Goal: Task Accomplishment & Management: Complete application form

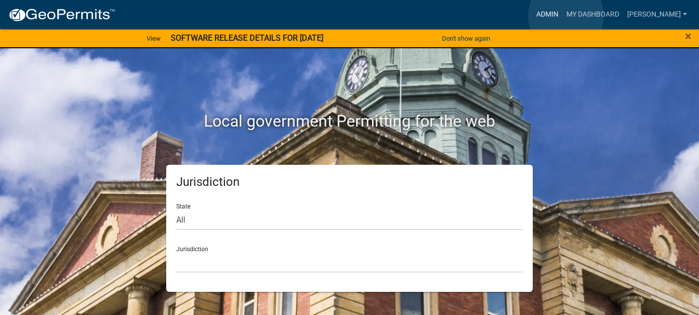
click at [563, 16] on link "Admin" at bounding box center [548, 14] width 30 height 19
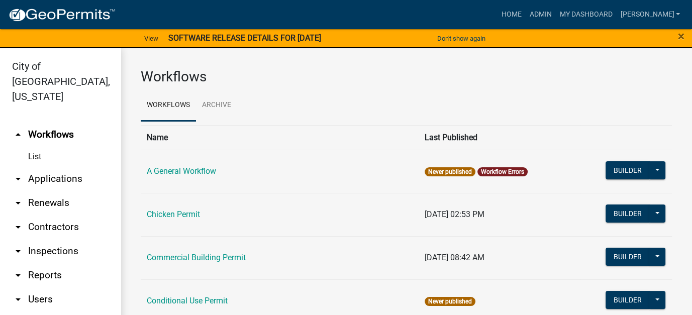
click at [68, 167] on link "arrow_drop_down Applications" at bounding box center [60, 179] width 121 height 24
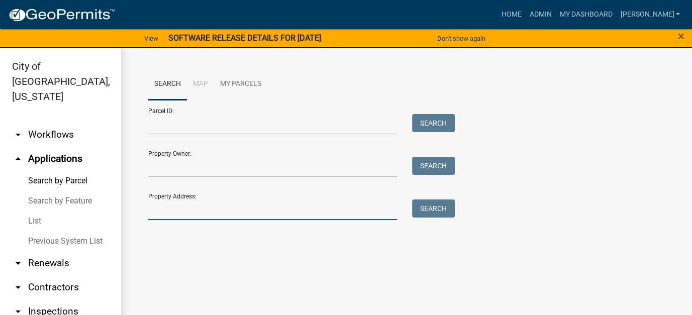
click at [209, 212] on input "Property Address:" at bounding box center [272, 209] width 249 height 21
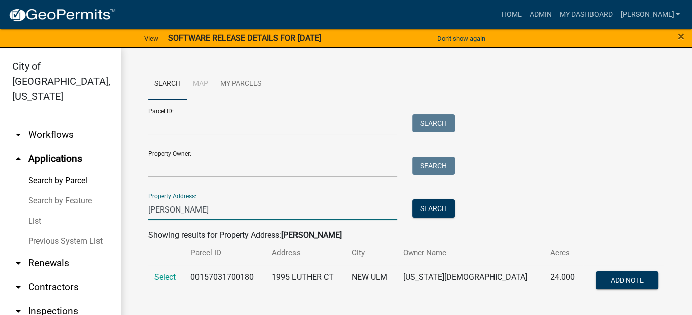
scroll to position [12, 0]
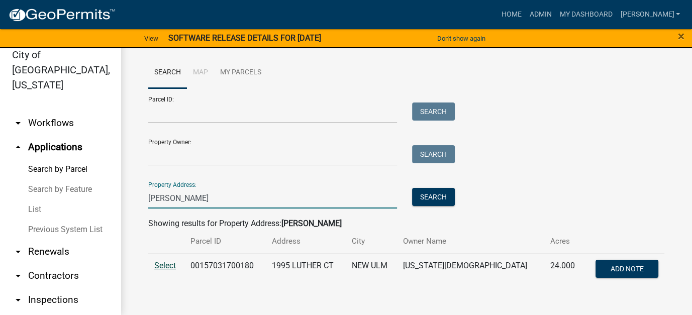
type input "[PERSON_NAME]"
click at [168, 265] on span "Select" at bounding box center [165, 266] width 22 height 10
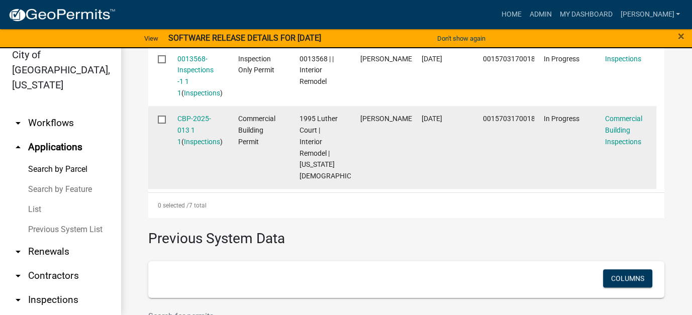
scroll to position [754, 0]
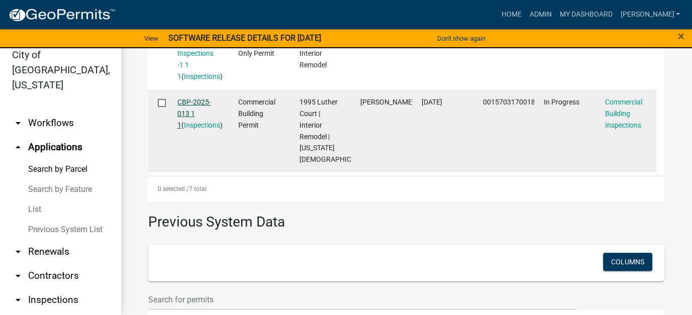
click at [196, 129] on link "CBP-2025-013 1 1" at bounding box center [194, 113] width 34 height 31
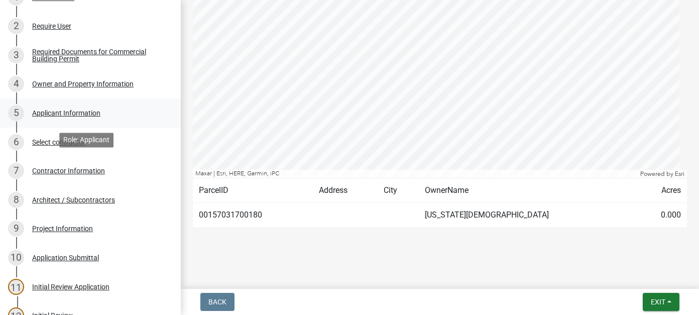
scroll to position [151, 0]
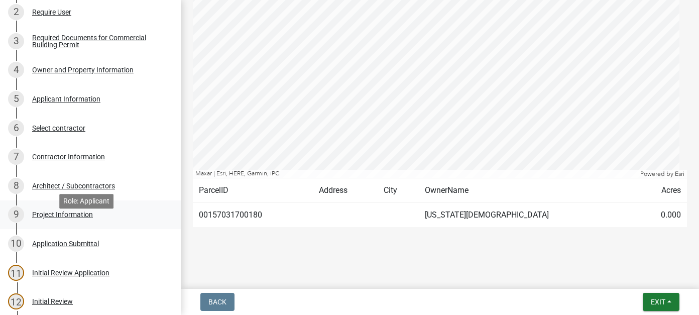
click at [76, 218] on div "Project Information" at bounding box center [62, 214] width 61 height 7
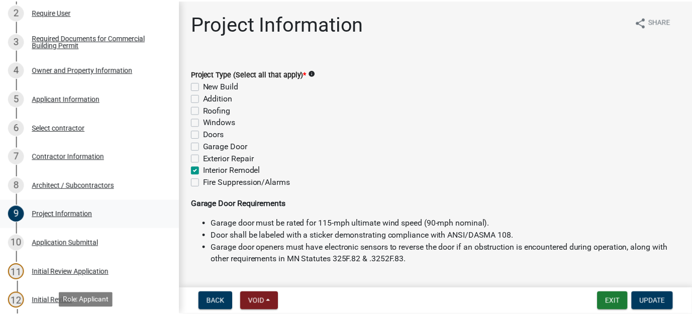
scroll to position [0, 0]
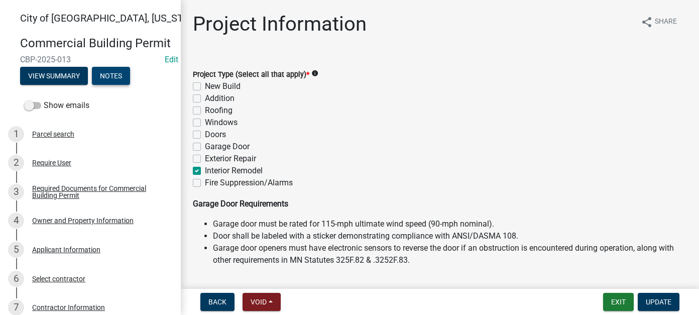
click at [122, 82] on button "Notes" at bounding box center [111, 76] width 38 height 18
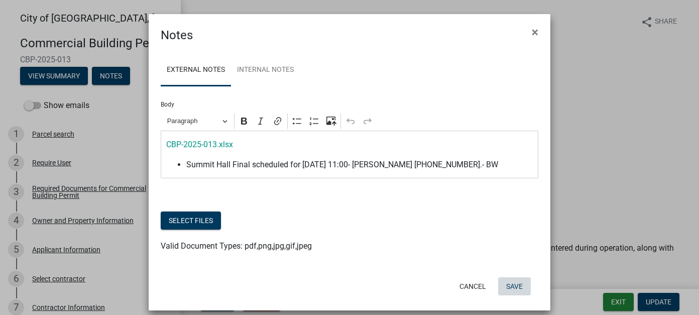
click at [517, 290] on button "Save" at bounding box center [514, 286] width 33 height 18
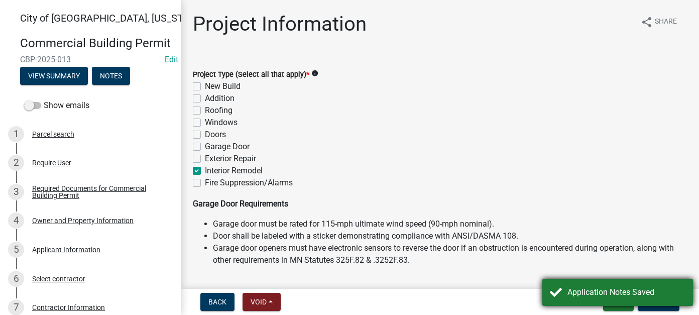
click at [571, 291] on div "Application Notes Saved" at bounding box center [627, 292] width 118 height 12
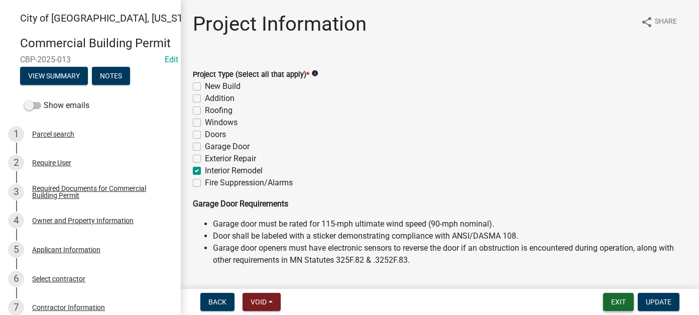
click at [611, 300] on button "Exit" at bounding box center [618, 302] width 31 height 18
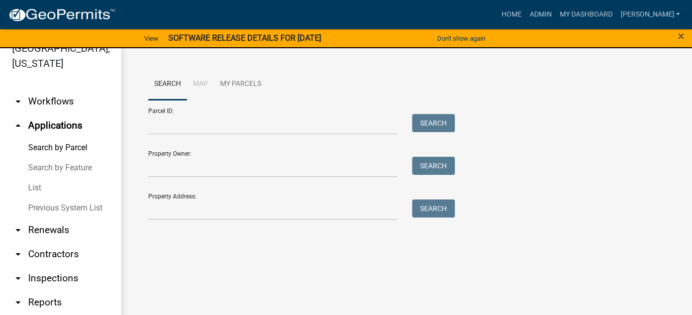
scroll to position [50, 0]
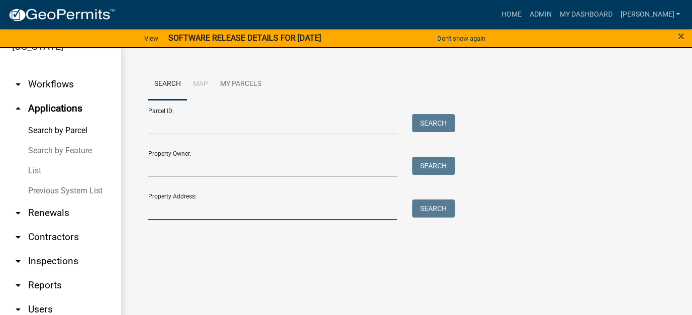
click at [180, 209] on input "Property Address:" at bounding box center [272, 209] width 249 height 21
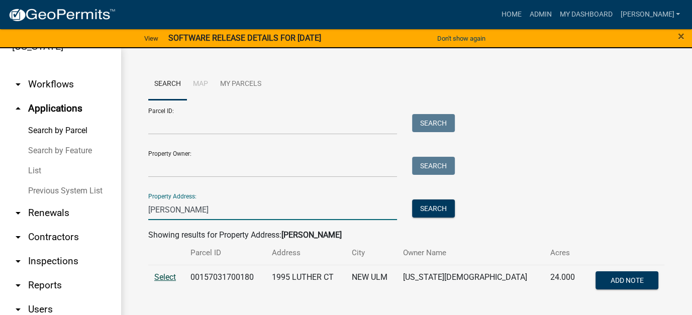
type input "[PERSON_NAME]"
click at [173, 277] on span "Select" at bounding box center [165, 277] width 22 height 10
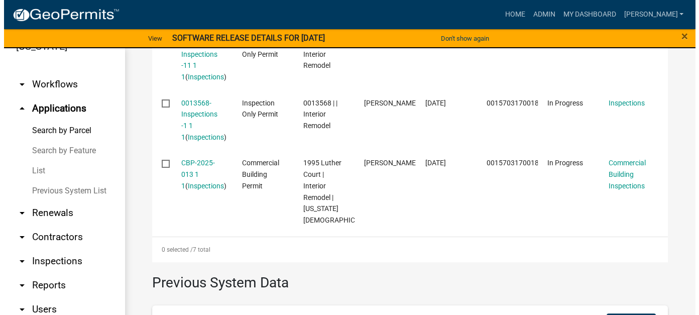
scroll to position [690, 0]
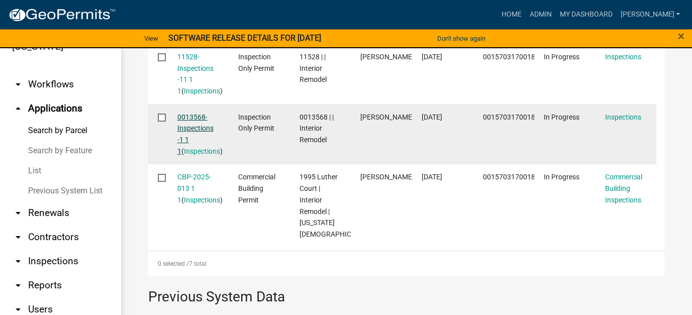
click at [198, 155] on link "0013568-Inspections -1 1 1" at bounding box center [195, 134] width 36 height 42
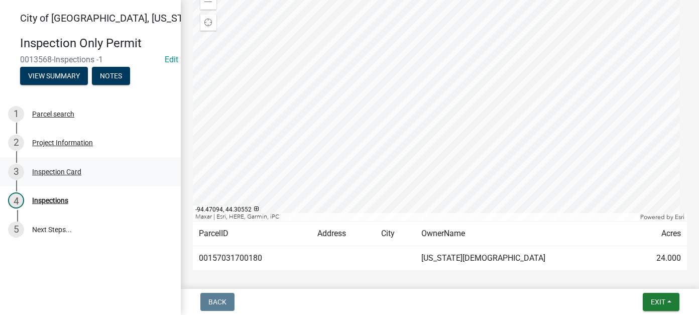
scroll to position [151, 0]
click at [80, 144] on div "Project Information" at bounding box center [62, 142] width 61 height 7
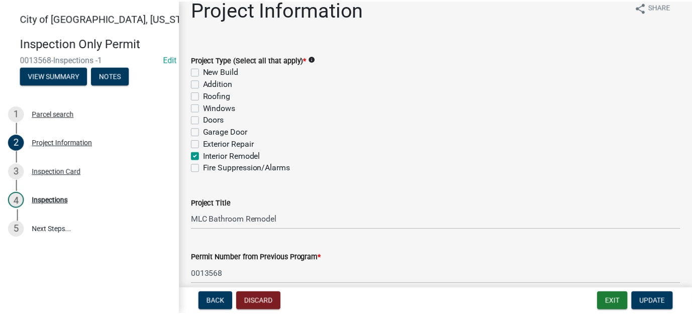
scroll to position [0, 0]
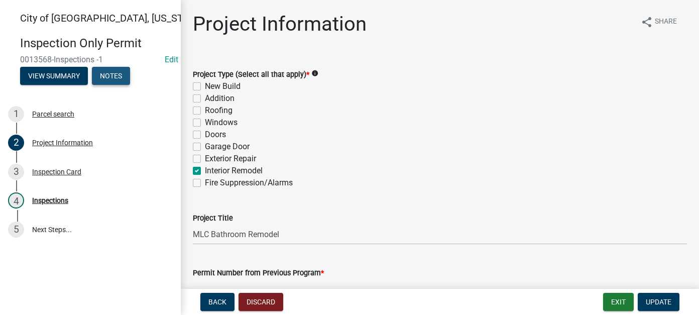
click at [114, 73] on button "Notes" at bounding box center [111, 76] width 38 height 18
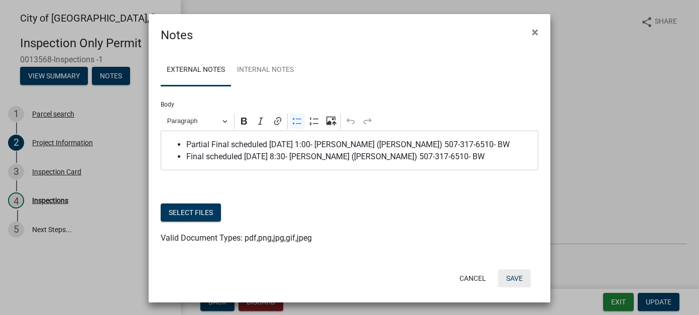
drag, startPoint x: 505, startPoint y: 272, endPoint x: 499, endPoint y: 269, distance: 6.7
click at [505, 272] on button "Save" at bounding box center [514, 278] width 33 height 18
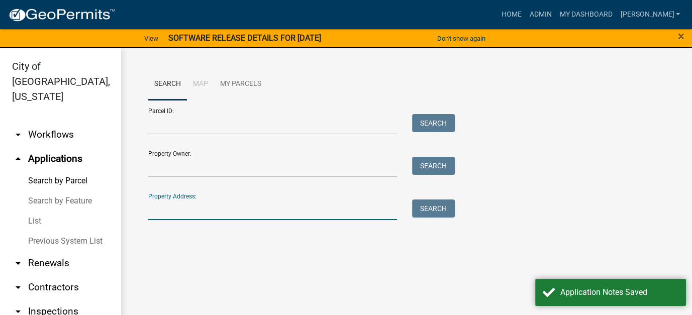
click at [203, 204] on input "Property Address:" at bounding box center [272, 209] width 249 height 21
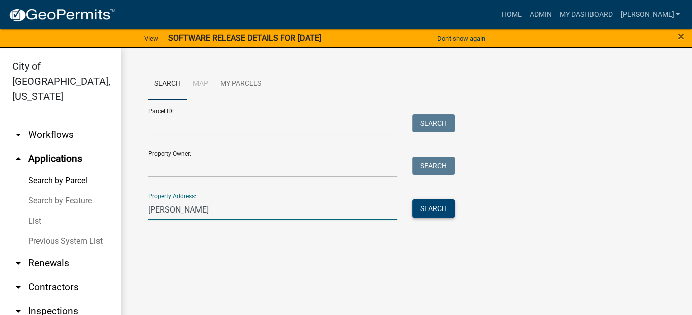
type input "[PERSON_NAME]"
click at [438, 202] on button "Search" at bounding box center [433, 208] width 43 height 18
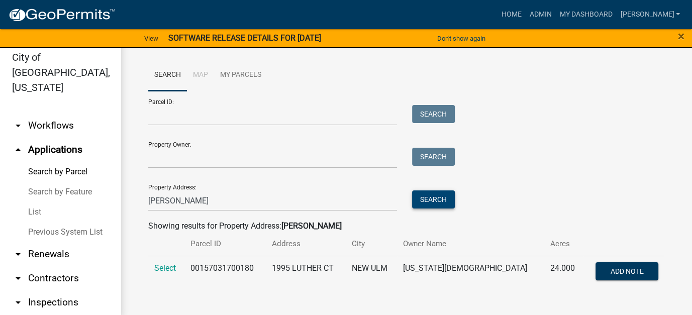
scroll to position [12, 0]
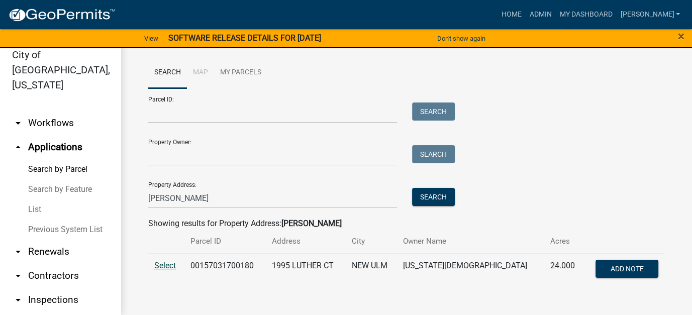
click at [166, 263] on span "Select" at bounding box center [165, 266] width 22 height 10
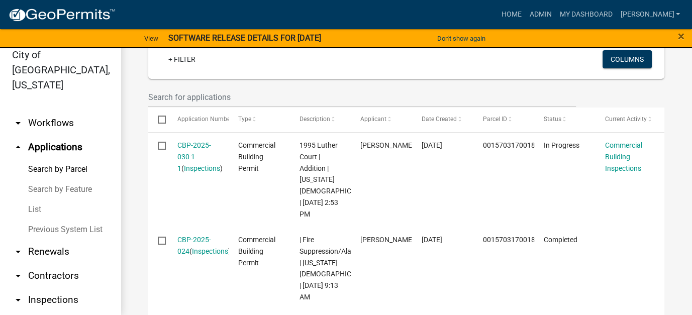
scroll to position [301, 0]
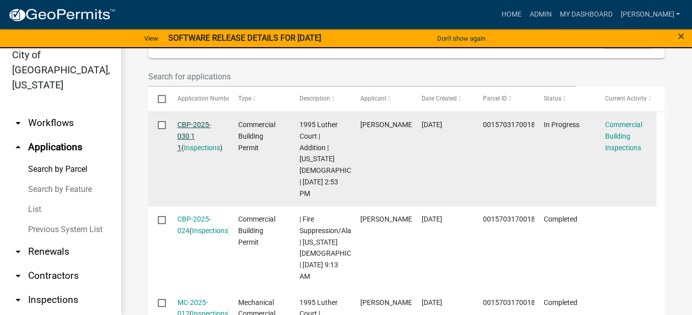
click at [198, 124] on link "CBP-2025-030 1 1" at bounding box center [194, 136] width 34 height 31
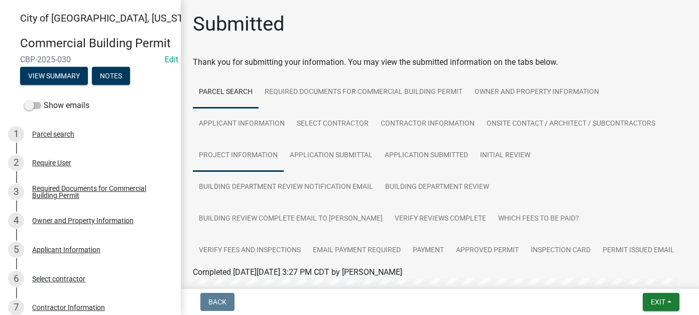
click at [248, 151] on link "Project Information" at bounding box center [238, 156] width 91 height 32
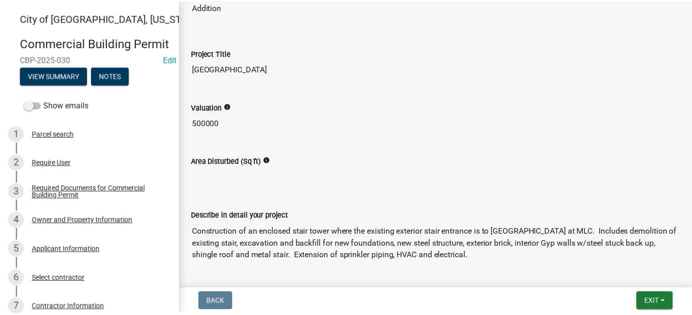
scroll to position [56, 0]
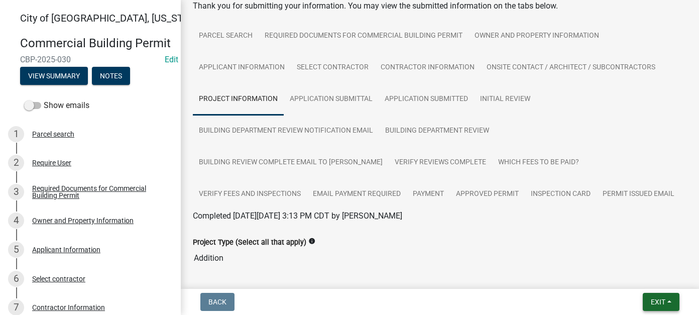
click at [675, 304] on button "Exit" at bounding box center [661, 302] width 37 height 18
click at [642, 276] on button "Save & Exit" at bounding box center [639, 276] width 80 height 24
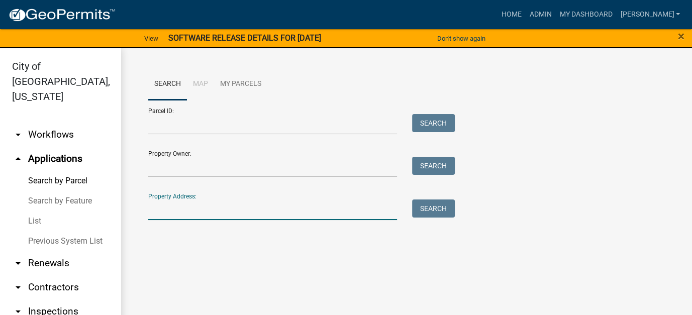
click at [190, 219] on input "Property Address:" at bounding box center [272, 209] width 249 height 21
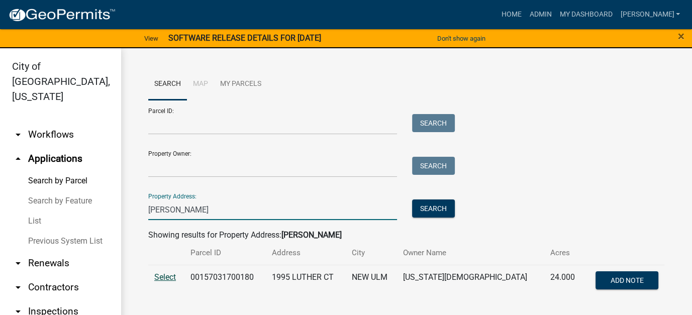
type input "[PERSON_NAME]"
click at [170, 279] on span "Select" at bounding box center [165, 277] width 22 height 10
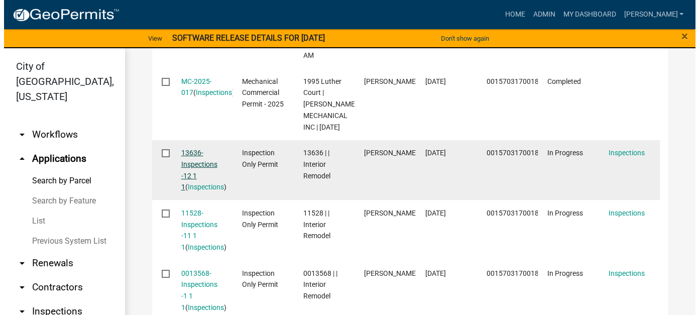
scroll to position [502, 0]
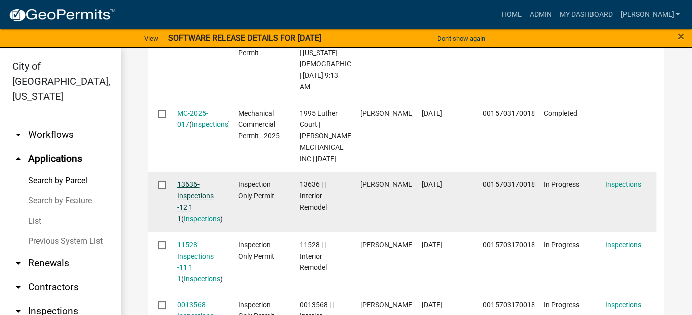
click at [190, 223] on link "13636-Inspections -12 1 1" at bounding box center [195, 201] width 36 height 42
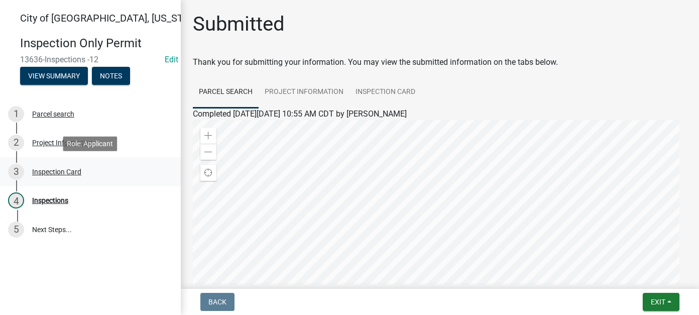
click at [77, 176] on div "3 Inspection Card" at bounding box center [86, 172] width 157 height 16
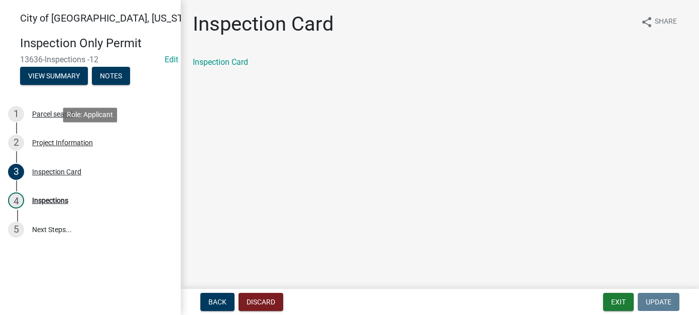
click at [70, 147] on div "2 Project Information" at bounding box center [86, 143] width 157 height 16
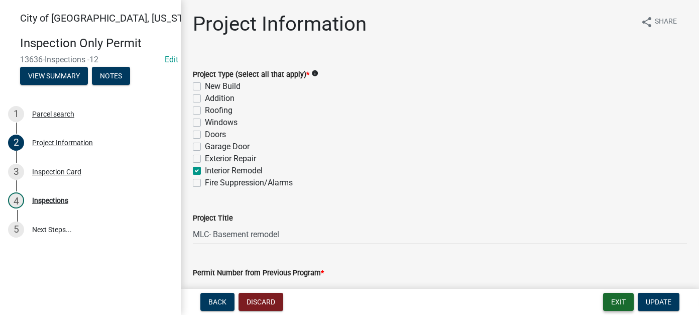
click at [621, 301] on button "Exit" at bounding box center [618, 302] width 31 height 18
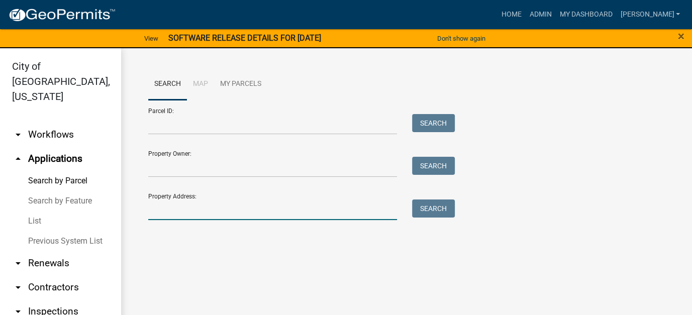
click at [165, 209] on input "Property Address:" at bounding box center [272, 209] width 249 height 21
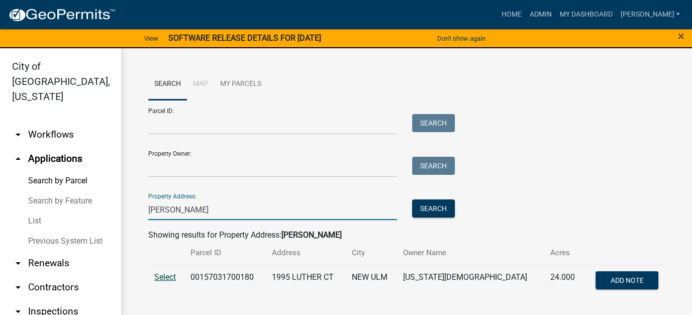
type input "[PERSON_NAME]"
click at [168, 277] on span "Select" at bounding box center [165, 277] width 22 height 10
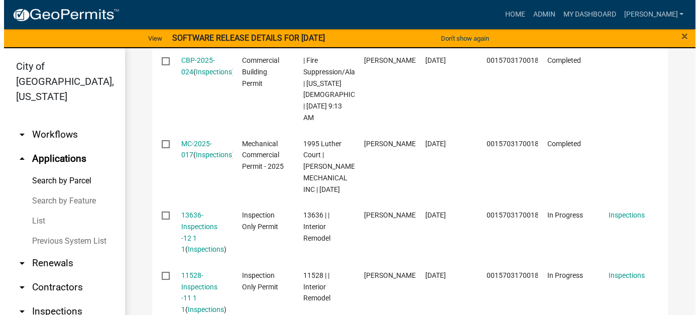
scroll to position [502, 0]
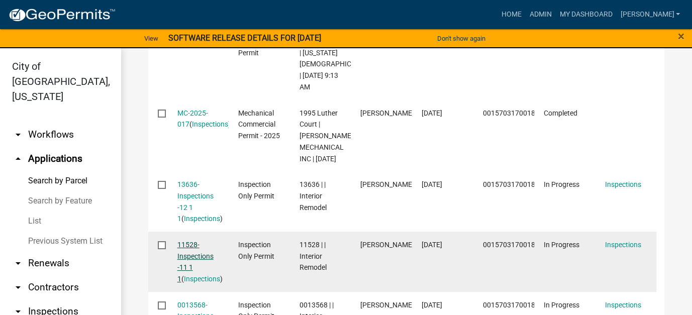
click at [184, 283] on link "11528-Inspections -11 1 1" at bounding box center [195, 262] width 36 height 42
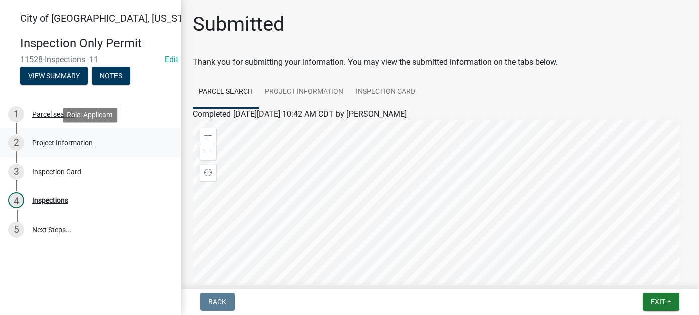
click at [69, 144] on div "Project Information" at bounding box center [62, 142] width 61 height 7
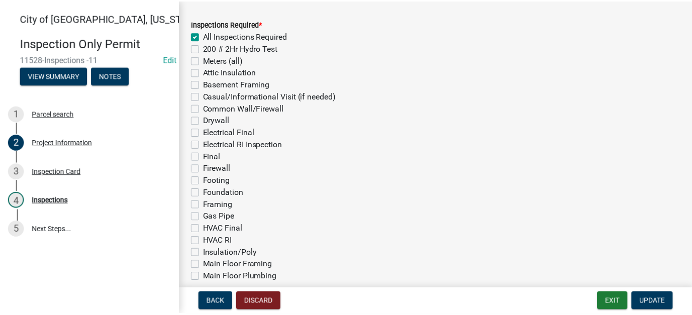
scroll to position [432, 0]
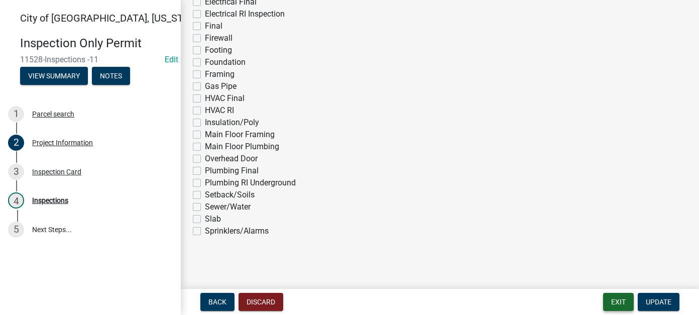
click at [610, 299] on button "Exit" at bounding box center [618, 302] width 31 height 18
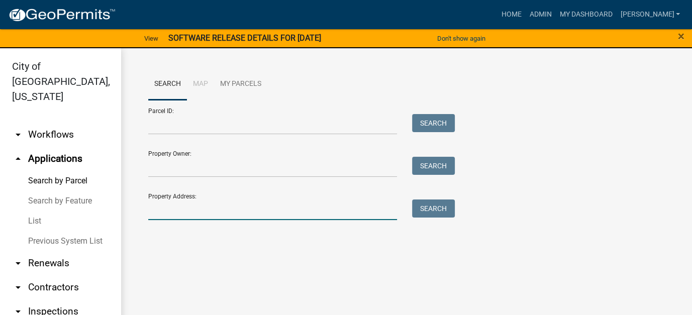
click at [161, 214] on input "Property Address:" at bounding box center [272, 209] width 249 height 21
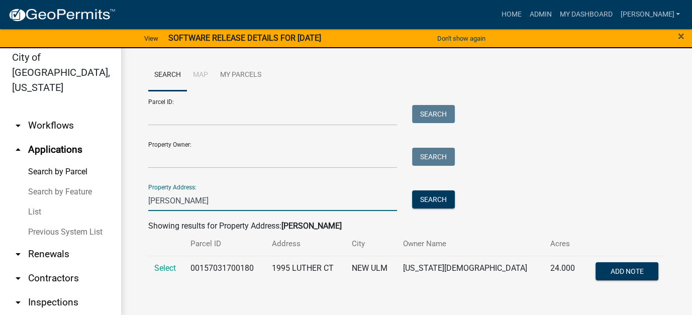
scroll to position [12, 0]
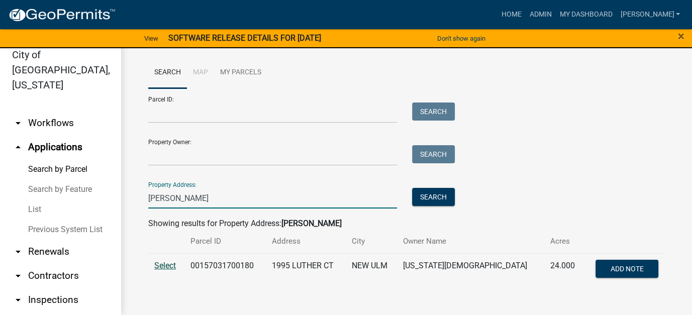
type input "[PERSON_NAME]"
click at [156, 266] on span "Select" at bounding box center [165, 266] width 22 height 10
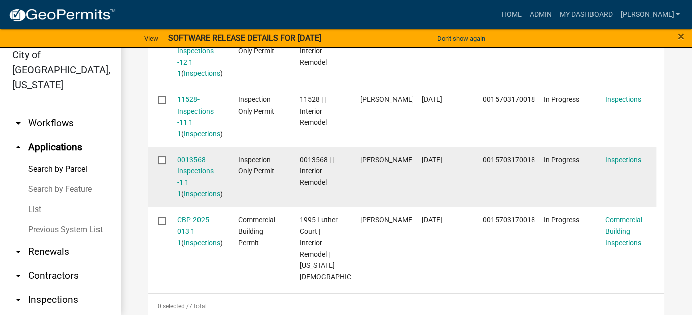
scroll to position [653, 0]
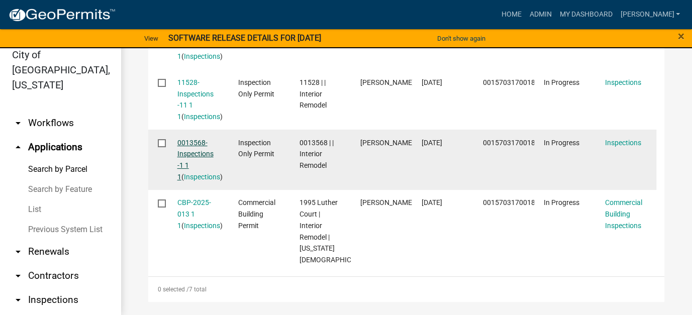
click at [202, 181] on link "0013568-Inspections -1 1 1" at bounding box center [195, 160] width 36 height 42
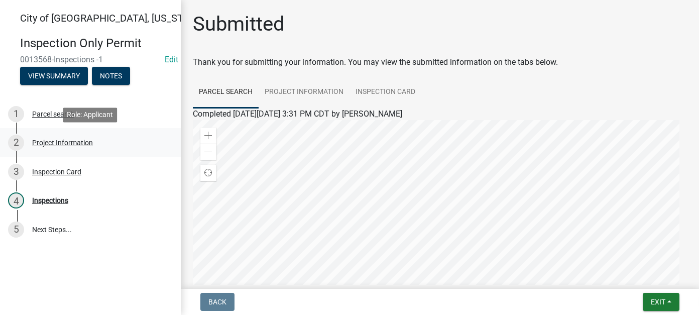
click at [46, 139] on div "Project Information" at bounding box center [62, 142] width 61 height 7
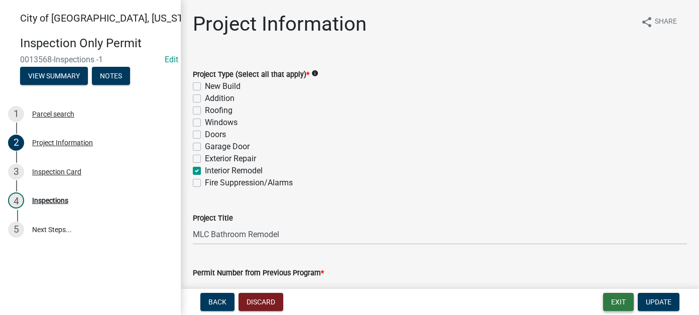
click at [620, 301] on button "Exit" at bounding box center [618, 302] width 31 height 18
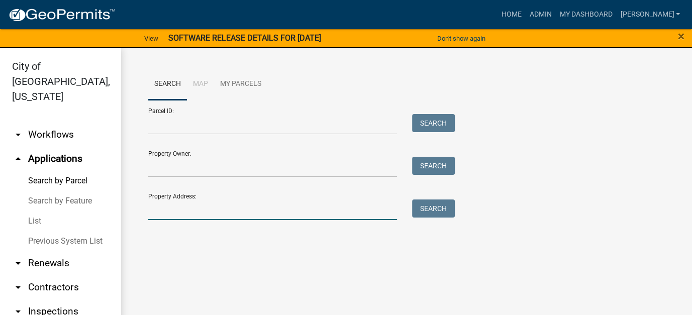
click at [178, 210] on input "Property Address:" at bounding box center [272, 209] width 249 height 21
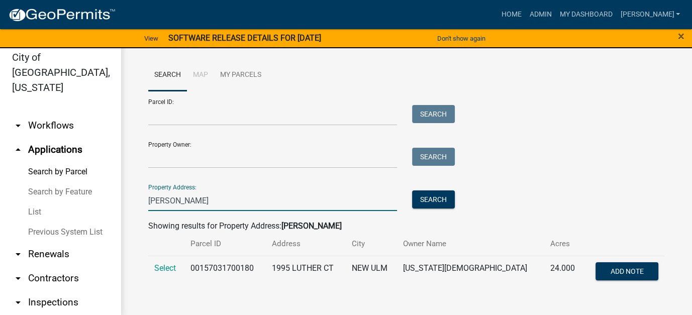
scroll to position [12, 0]
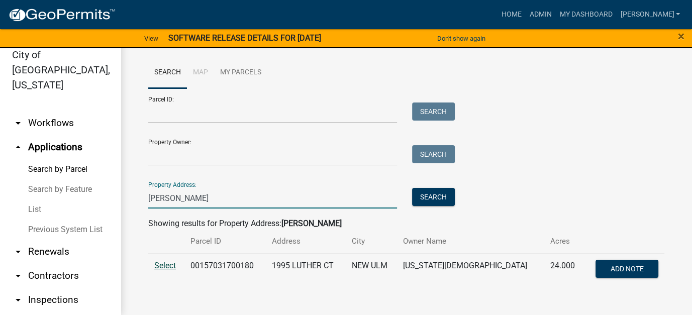
type input "[PERSON_NAME]"
click at [170, 266] on span "Select" at bounding box center [165, 266] width 22 height 10
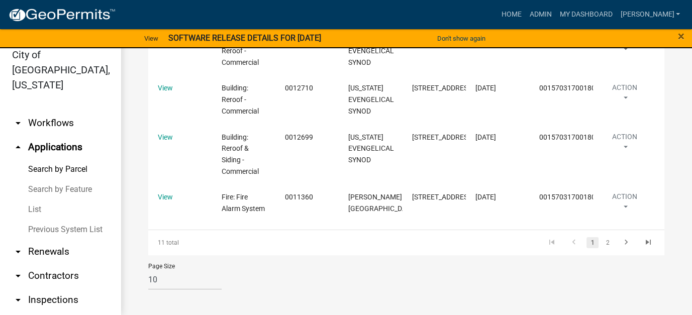
scroll to position [1545, 0]
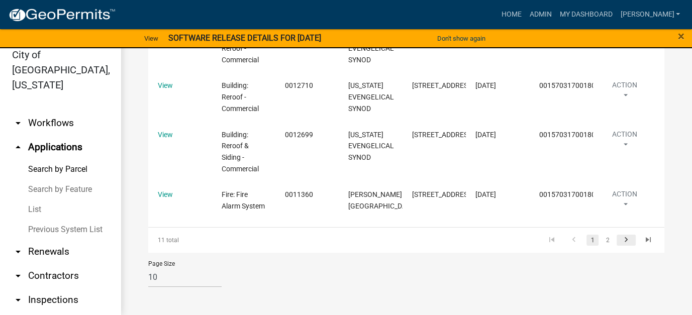
click at [620, 239] on icon "go to next page" at bounding box center [626, 241] width 13 height 12
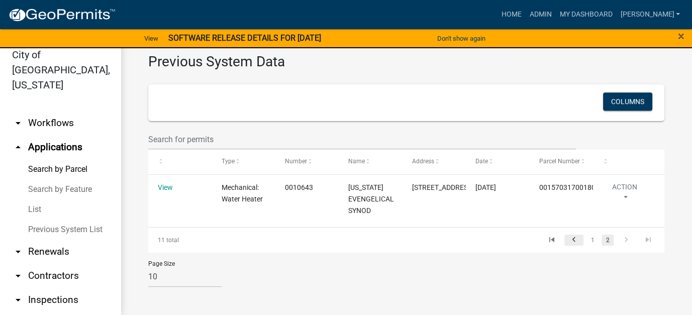
click at [570, 239] on icon "go to previous page" at bounding box center [573, 241] width 13 height 12
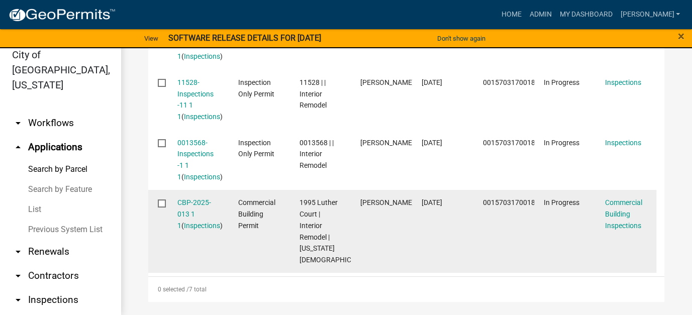
scroll to position [703, 0]
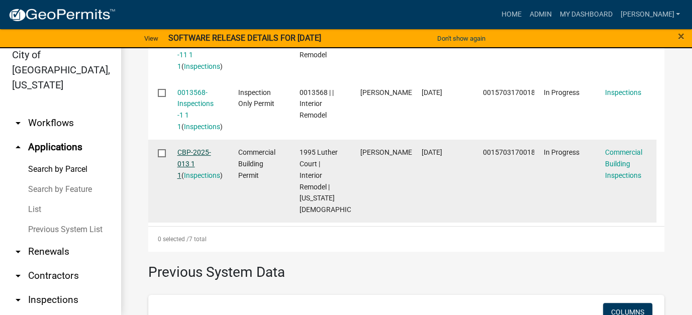
click at [199, 179] on link "CBP-2025-013 1 1" at bounding box center [194, 163] width 34 height 31
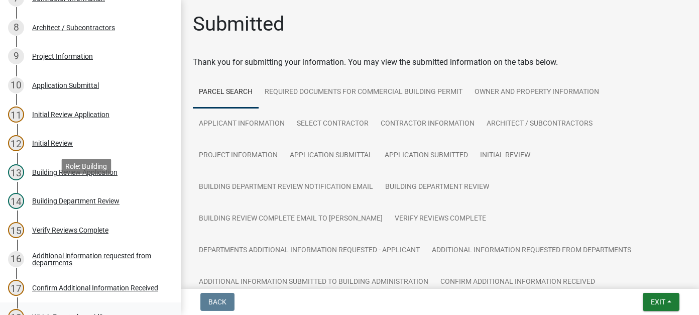
scroll to position [301, 0]
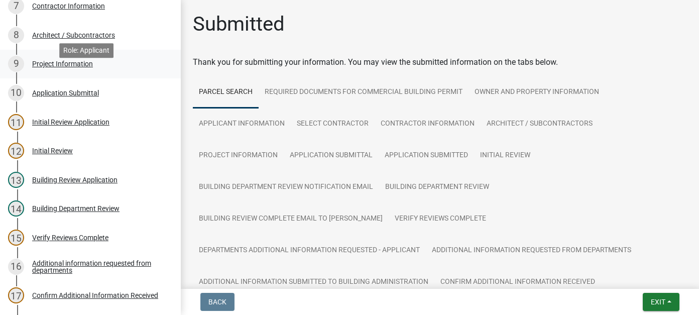
click at [66, 67] on div "Project Information" at bounding box center [62, 63] width 61 height 7
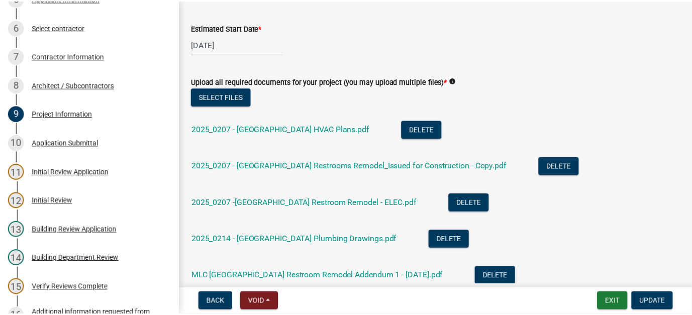
scroll to position [0, 0]
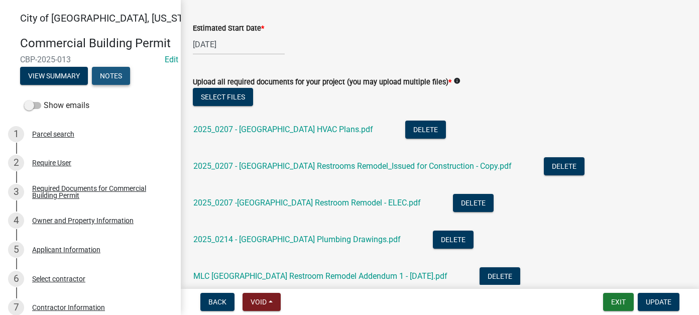
click at [106, 85] on button "Notes" at bounding box center [111, 76] width 38 height 18
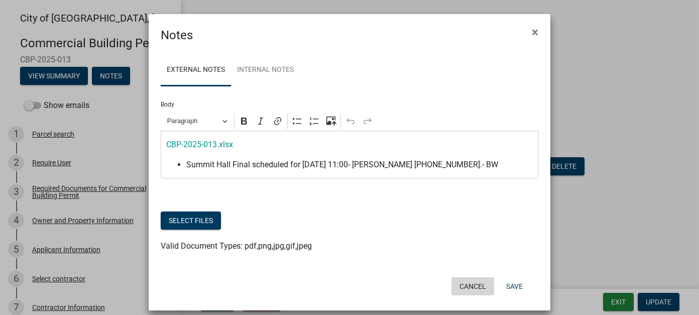
click at [470, 292] on button "Cancel" at bounding box center [473, 286] width 43 height 18
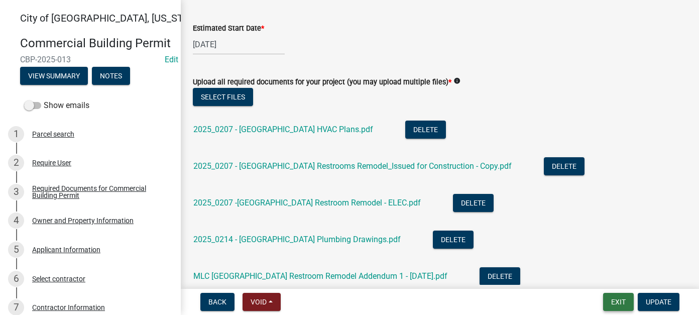
click at [610, 300] on button "Exit" at bounding box center [618, 302] width 31 height 18
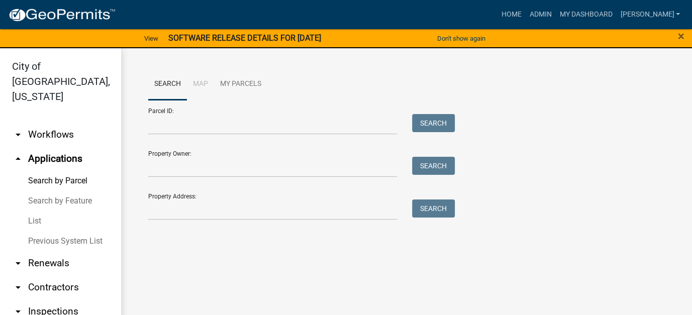
click at [509, 192] on div "Parcel ID: Search Property Owner: Search Property Address: Search" at bounding box center [406, 160] width 516 height 120
click at [55, 123] on link "arrow_drop_down Workflows" at bounding box center [60, 135] width 121 height 24
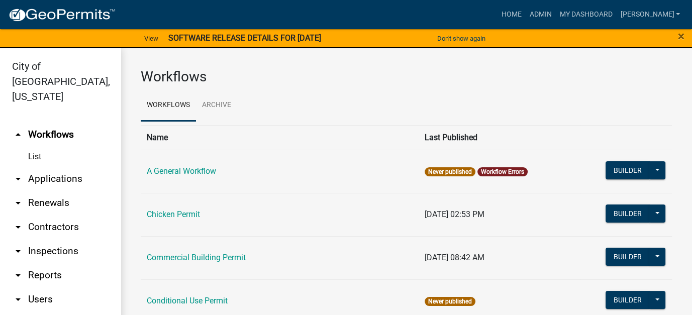
click at [33, 169] on link "arrow_drop_down Applications" at bounding box center [60, 179] width 121 height 24
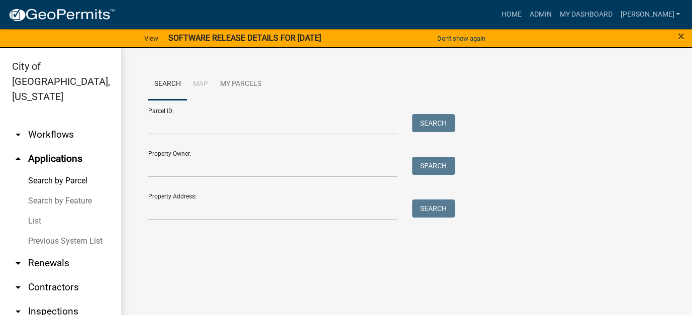
click at [29, 214] on link "List" at bounding box center [60, 221] width 121 height 20
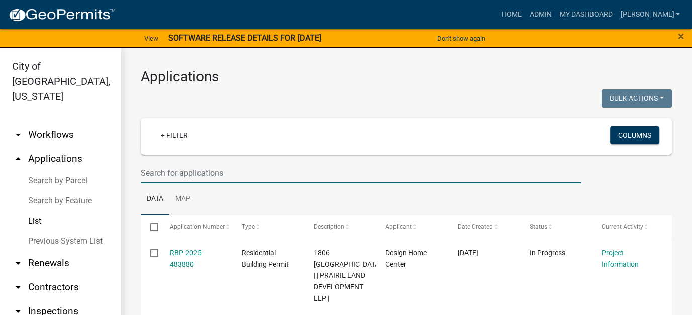
click at [203, 167] on input "text" at bounding box center [361, 173] width 440 height 21
type input "puhlmann"
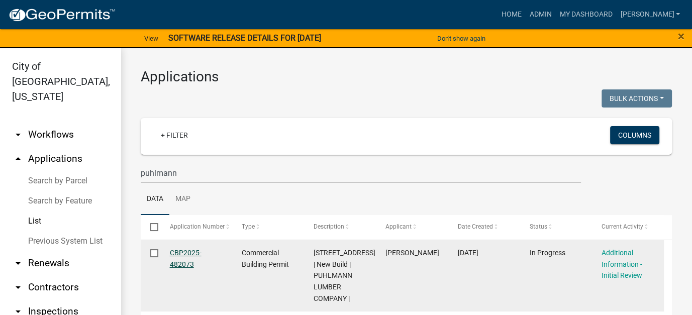
click at [189, 254] on link "CBP2025-482073" at bounding box center [186, 259] width 32 height 20
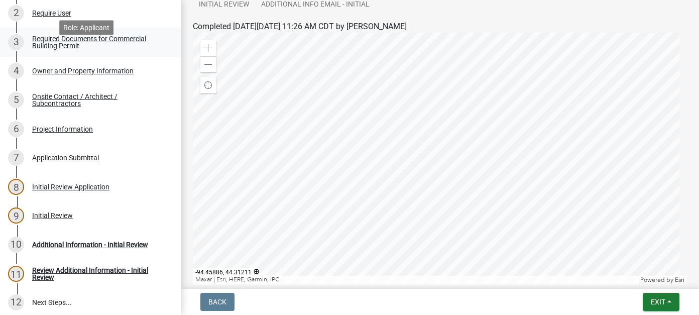
scroll to position [151, 0]
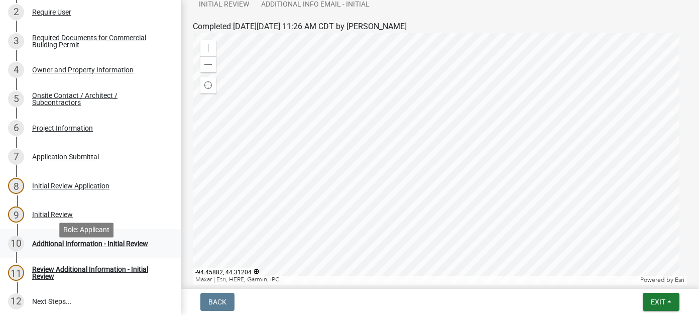
click at [118, 247] on div "Additional Information - Initial Review" at bounding box center [90, 243] width 116 height 7
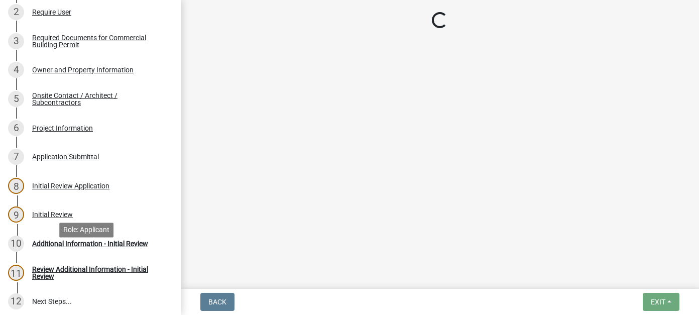
scroll to position [0, 0]
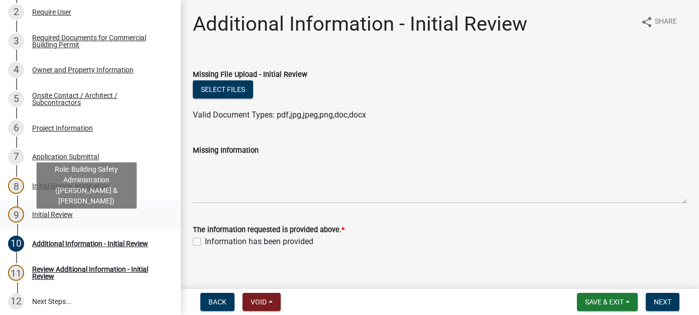
click at [58, 223] on div "9 Initial Review" at bounding box center [86, 215] width 157 height 16
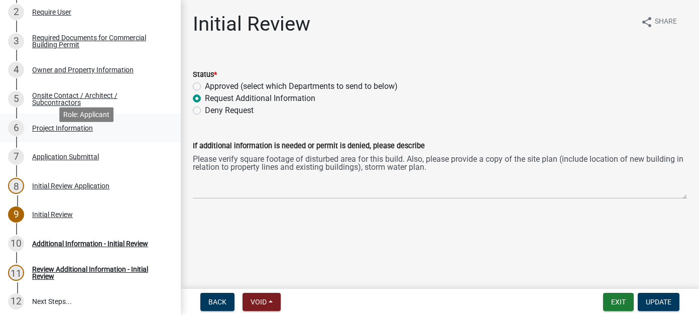
click at [50, 132] on div "Project Information" at bounding box center [62, 128] width 61 height 7
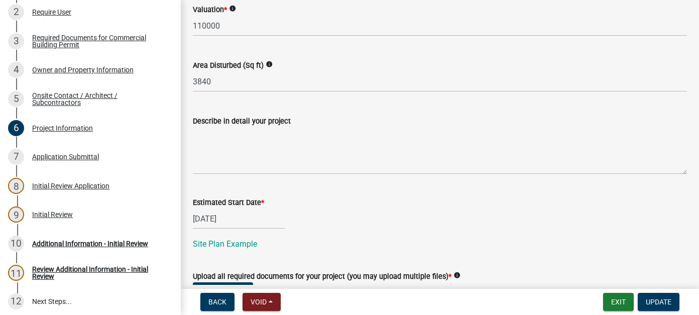
scroll to position [522, 0]
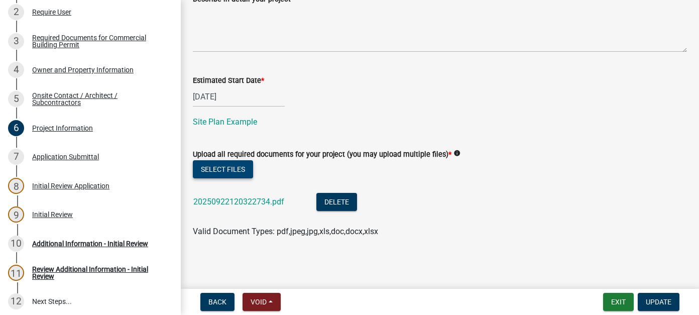
click at [220, 170] on button "Select files" at bounding box center [223, 169] width 60 height 18
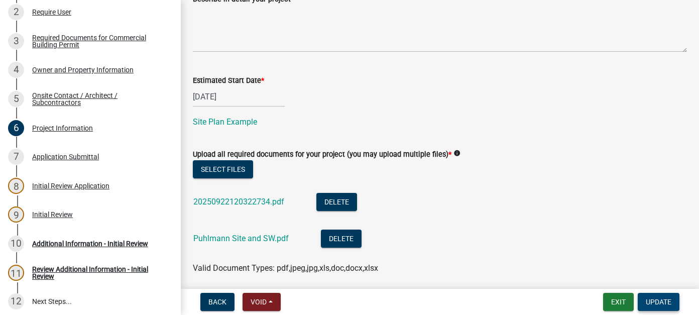
click at [657, 304] on span "Update" at bounding box center [659, 302] width 26 height 8
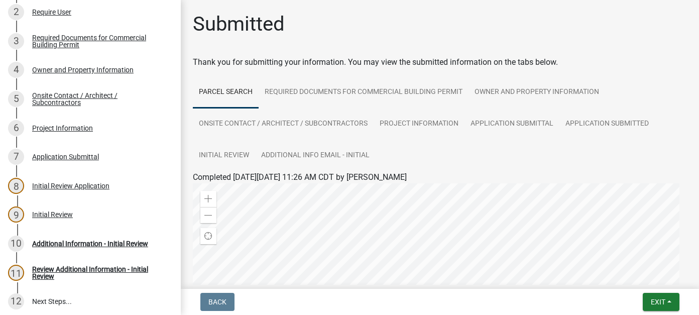
scroll to position [257, 0]
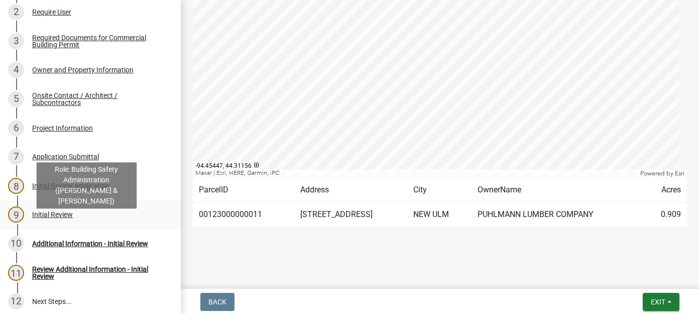
click at [67, 218] on div "Initial Review" at bounding box center [52, 214] width 41 height 7
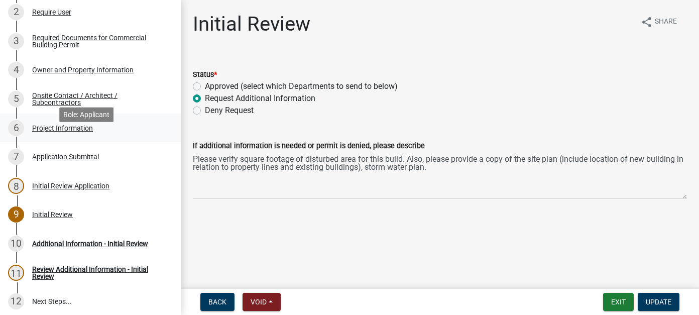
click at [52, 132] on div "Project Information" at bounding box center [62, 128] width 61 height 7
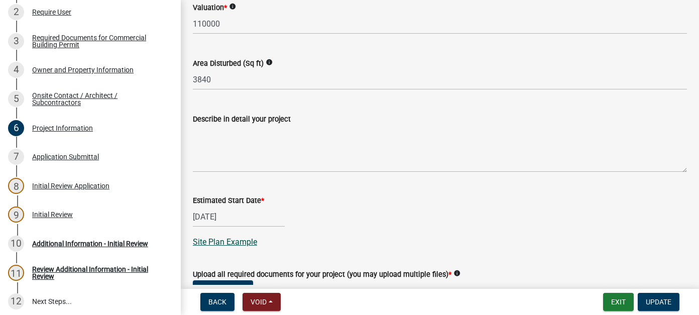
scroll to position [502, 0]
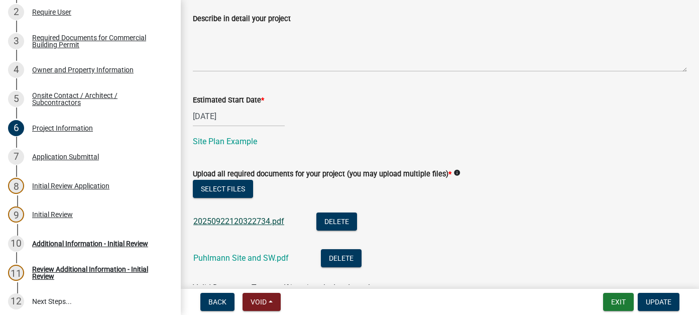
click at [232, 219] on link "20250922120322734.pdf" at bounding box center [238, 222] width 91 height 10
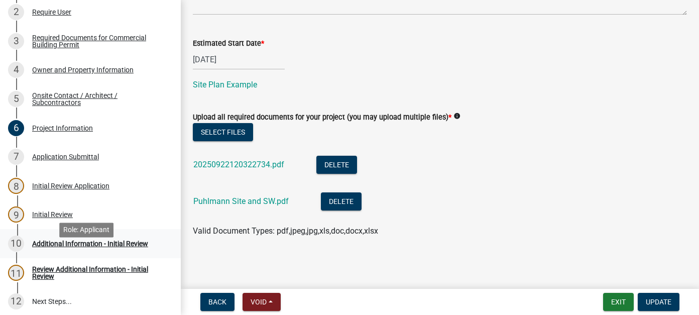
click at [110, 251] on div "10 Additional Information - Initial Review" at bounding box center [86, 244] width 157 height 16
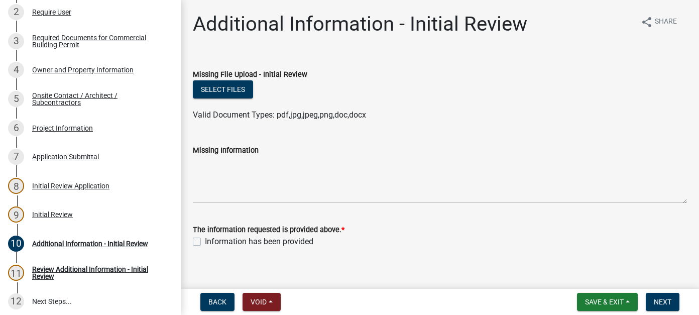
click at [205, 242] on label "Information has been provided" at bounding box center [259, 242] width 109 height 12
click at [205, 242] on input "Information has been provided" at bounding box center [208, 239] width 7 height 7
checkbox input "true"
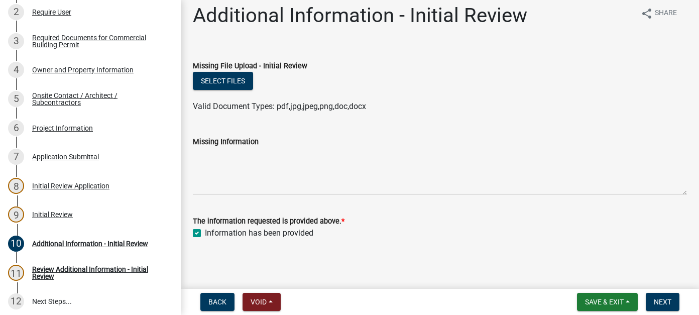
scroll to position [11, 0]
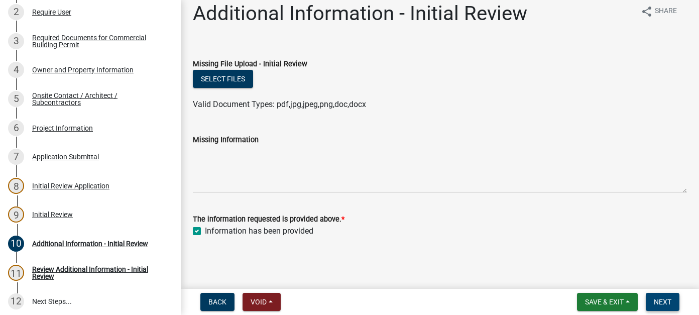
click at [668, 305] on span "Next" at bounding box center [663, 302] width 18 height 8
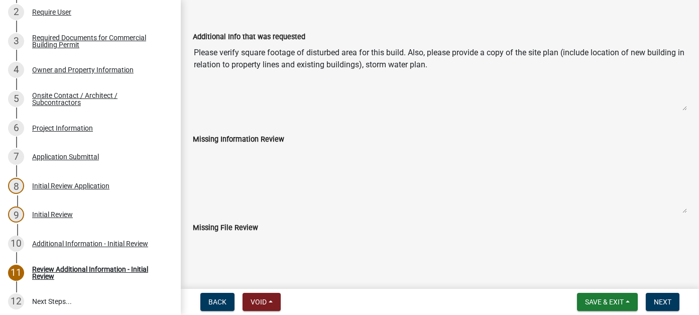
scroll to position [59, 0]
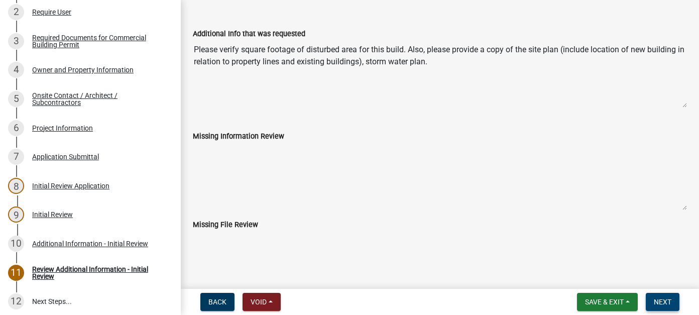
click at [657, 298] on span "Next" at bounding box center [663, 302] width 18 height 8
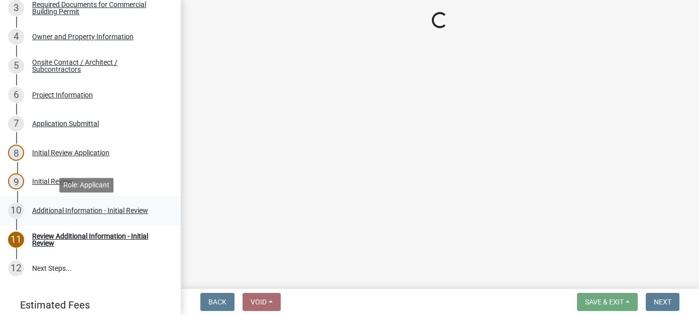
scroll to position [201, 0]
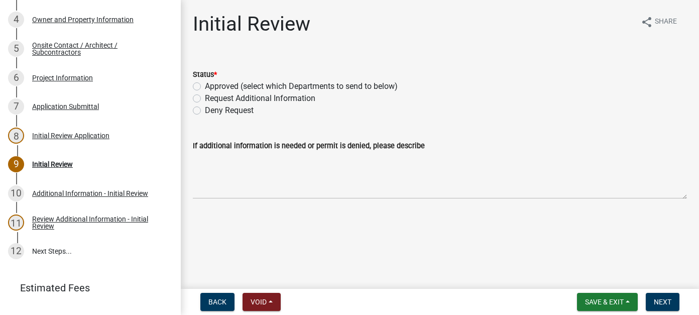
click at [205, 86] on label "Approved (select which Departments to send to below)" at bounding box center [301, 86] width 193 height 12
click at [205, 86] on input "Approved (select which Departments to send to below)" at bounding box center [208, 83] width 7 height 7
radio input "true"
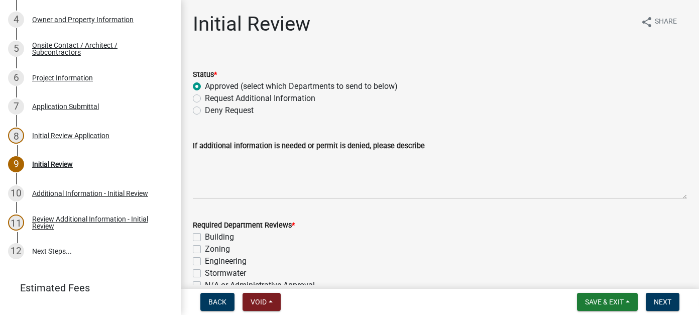
click at [205, 234] on label "Building" at bounding box center [219, 237] width 29 height 12
click at [205, 234] on input "Building" at bounding box center [208, 234] width 7 height 7
checkbox input "true"
checkbox input "false"
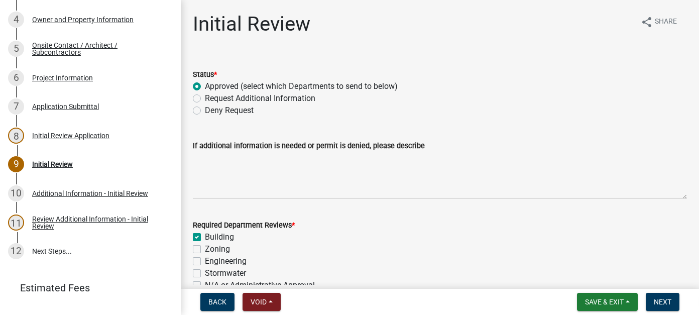
checkbox input "false"
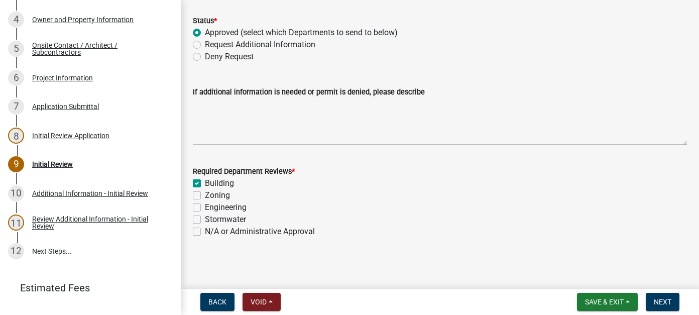
scroll to position [54, 0]
click at [662, 299] on span "Next" at bounding box center [663, 302] width 18 height 8
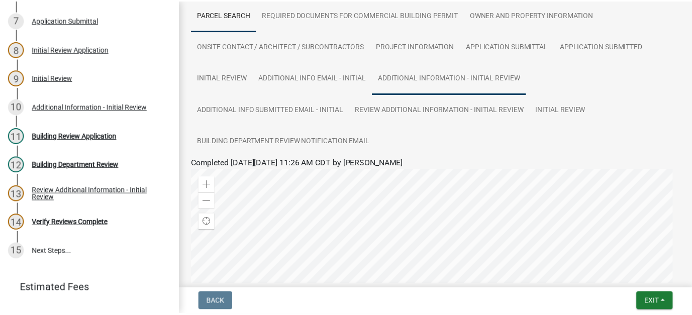
scroll to position [151, 0]
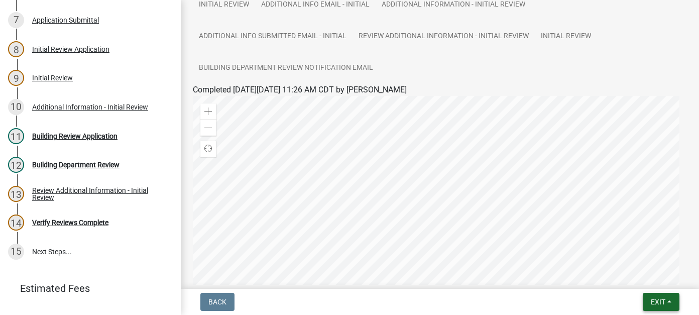
click at [654, 298] on span "Exit" at bounding box center [658, 302] width 15 height 8
click at [632, 272] on button "Save & Exit" at bounding box center [639, 276] width 80 height 24
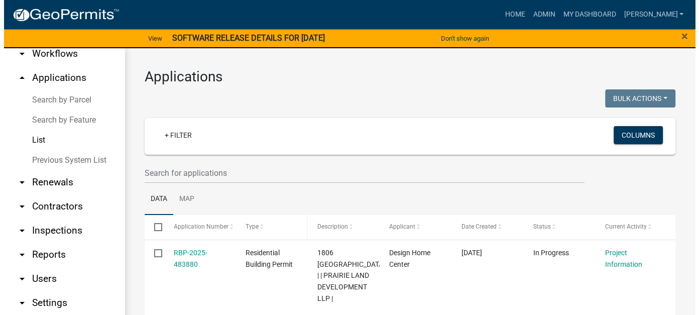
scroll to position [50, 0]
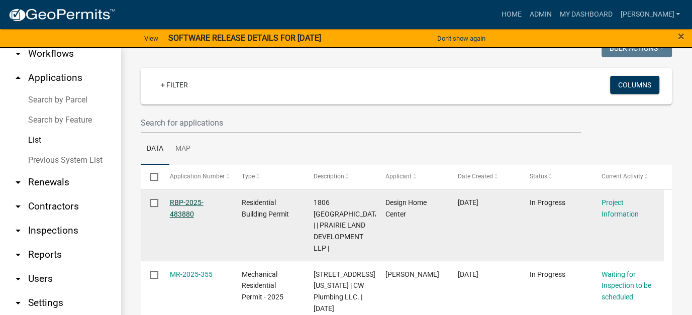
click at [175, 204] on link "RBP-2025-483880" at bounding box center [187, 208] width 34 height 20
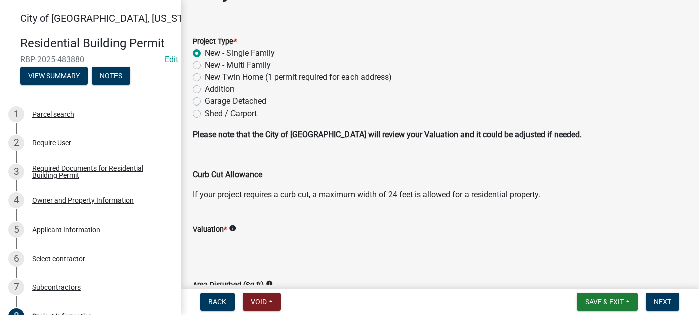
scroll to position [50, 0]
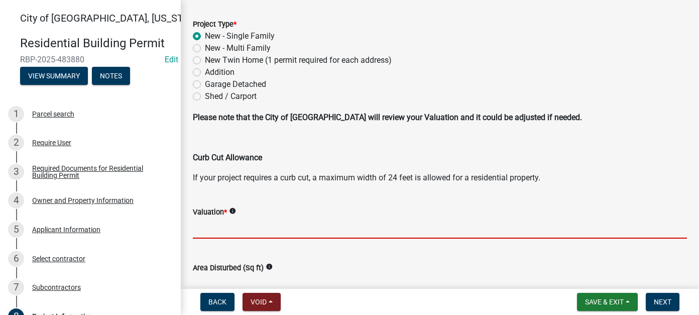
click at [233, 225] on input "text" at bounding box center [440, 228] width 494 height 21
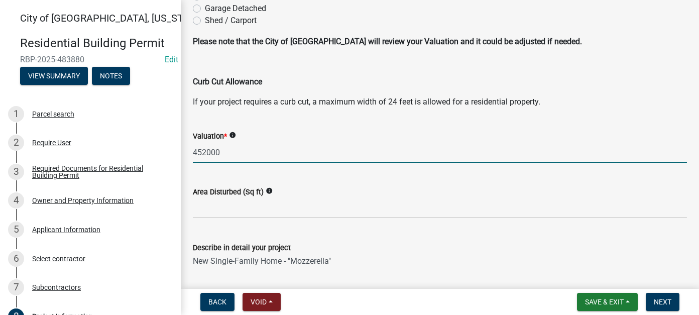
scroll to position [151, 0]
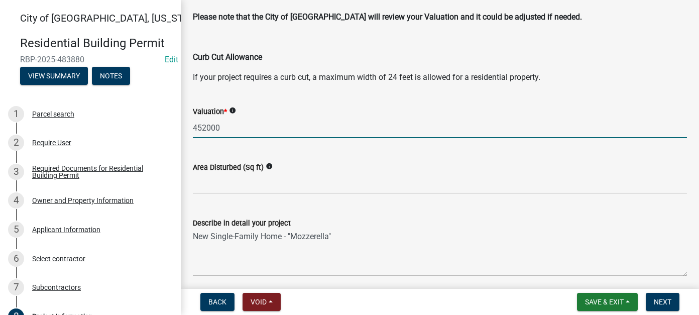
type input "452000"
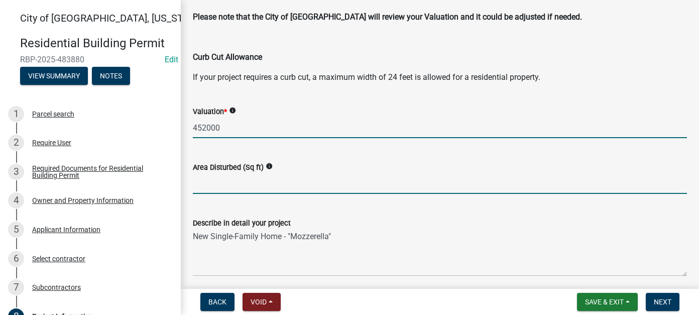
click at [217, 181] on input "text" at bounding box center [440, 183] width 494 height 21
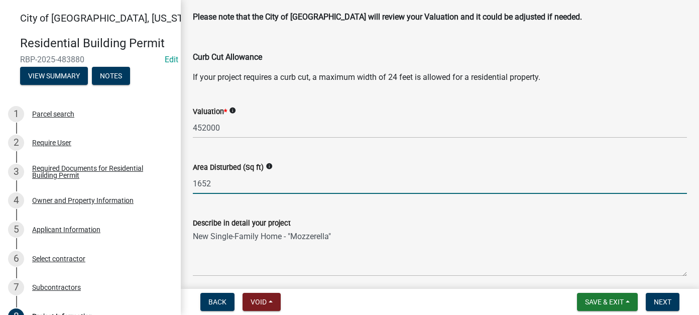
type input "1652"
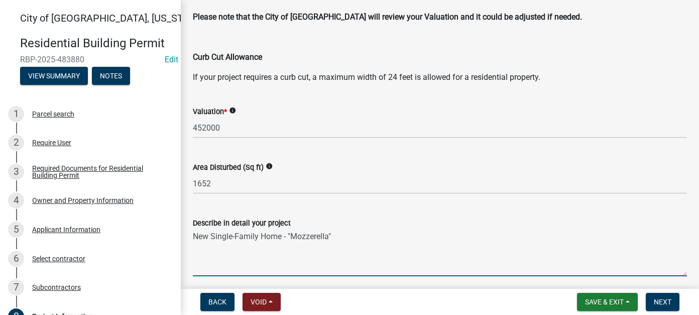
click at [247, 263] on textarea "New Single-Family Home - "Mozzerella"" at bounding box center [440, 252] width 494 height 47
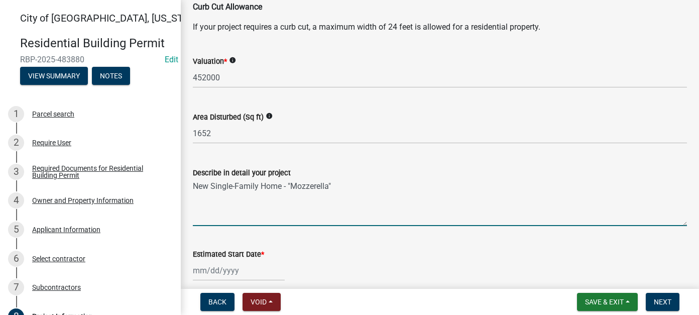
scroll to position [251, 0]
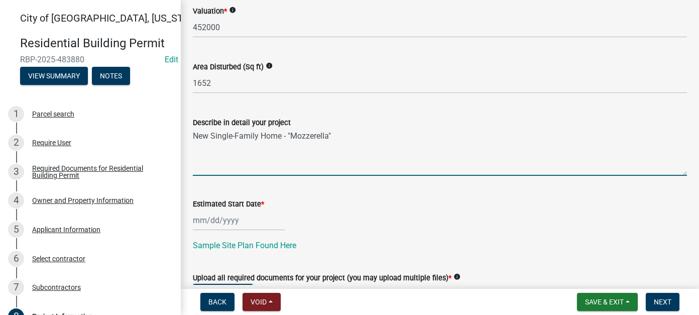
click at [202, 219] on div at bounding box center [239, 220] width 92 height 21
select select "9"
select select "2025"
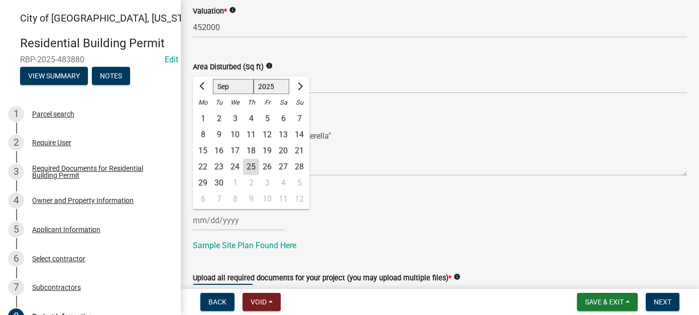
click at [217, 197] on div "7" at bounding box center [219, 199] width 16 height 16
type input "[DATE]"
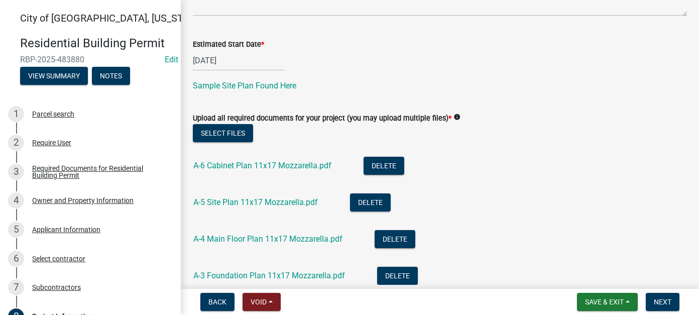
scroll to position [408, 0]
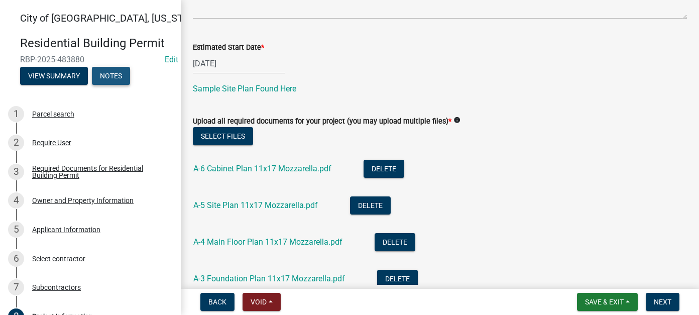
click at [100, 80] on button "Notes" at bounding box center [111, 76] width 38 height 18
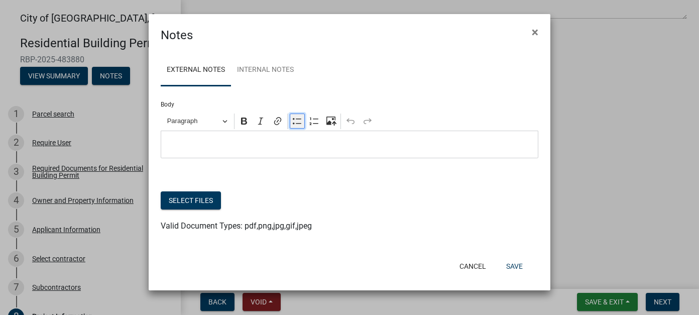
click at [299, 124] on icon "Editor toolbar" at bounding box center [297, 121] width 10 height 10
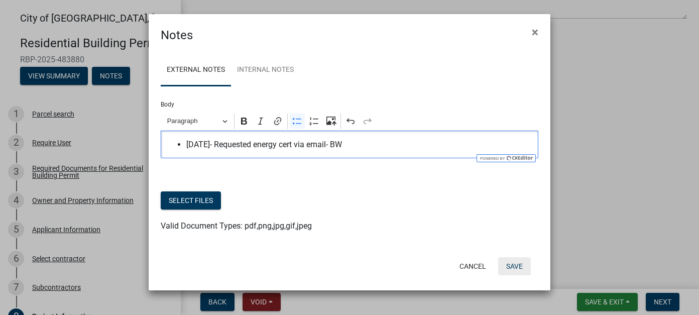
click at [506, 265] on button "Save" at bounding box center [514, 266] width 33 height 18
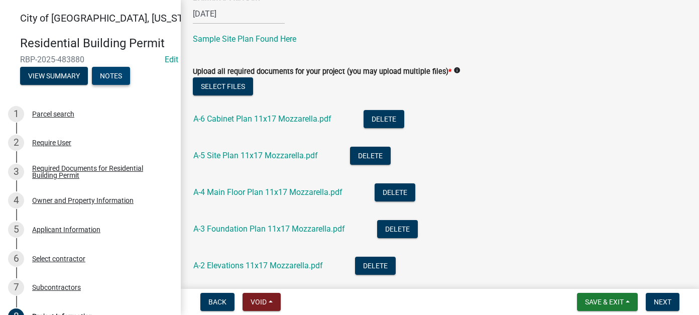
scroll to position [458, 0]
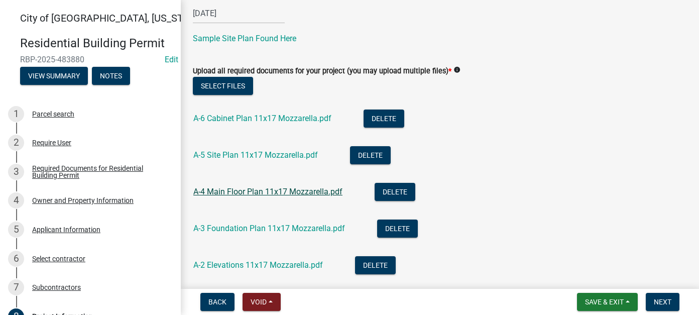
click at [258, 189] on link "A-4 Main Floor Plan 11x17 Mozzarella.pdf" at bounding box center [267, 192] width 149 height 10
click at [243, 234] on div "A-3 Foundation Plan 11x17 Mozzarella.pdf" at bounding box center [277, 230] width 168 height 21
click at [243, 226] on link "A-3 Foundation Plan 11x17 Mozzarella.pdf" at bounding box center [269, 229] width 152 height 10
